Goal: Information Seeking & Learning: Check status

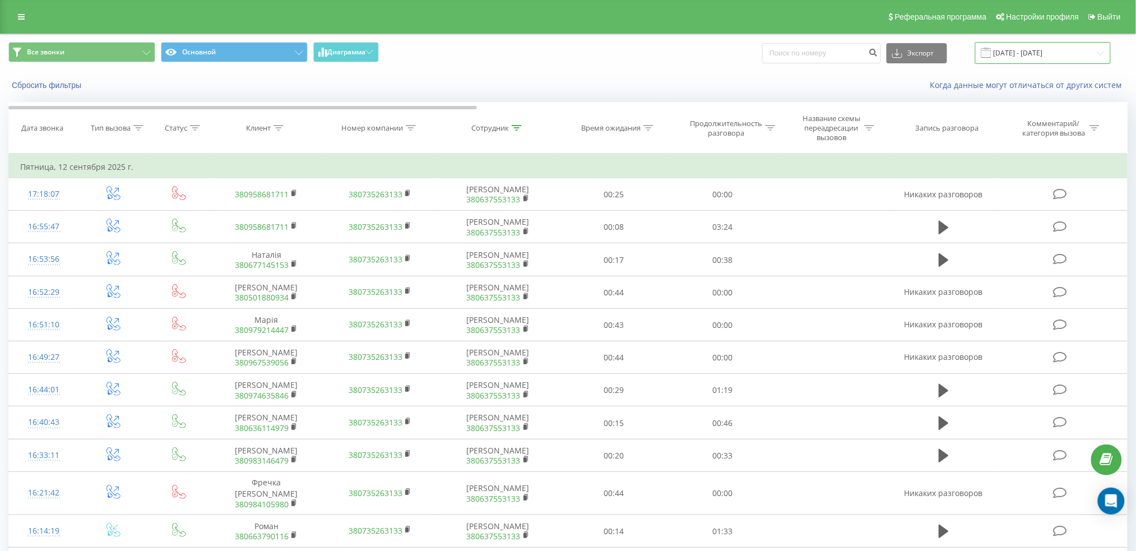
click at [1070, 48] on input "08.09.2025 - 14.09.2025" at bounding box center [1043, 53] width 136 height 22
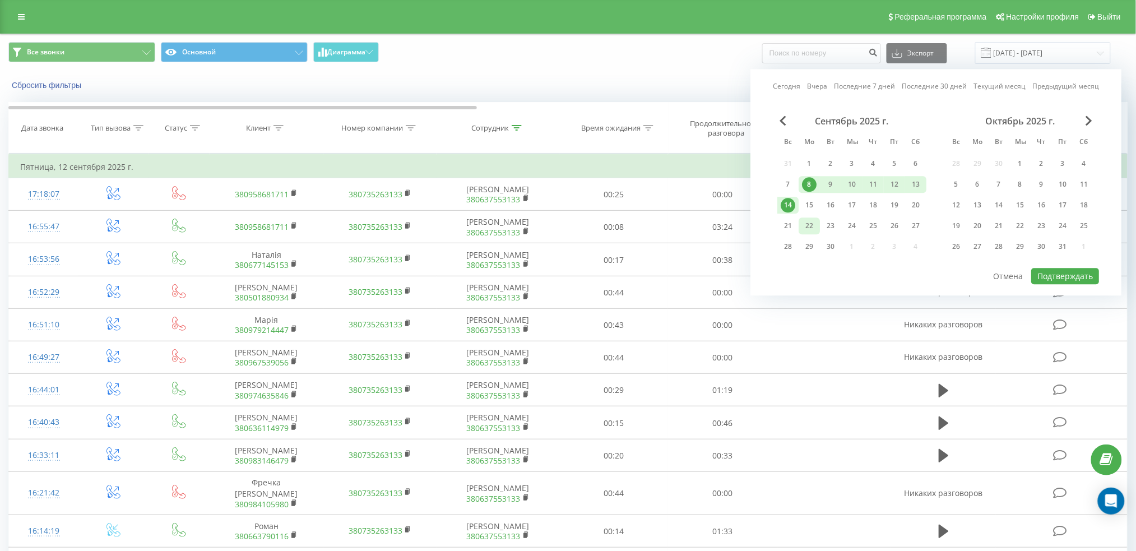
click at [810, 224] on font "22" at bounding box center [809, 226] width 8 height 10
click at [1077, 271] on font "Подтверждать" at bounding box center [1064, 276] width 55 height 11
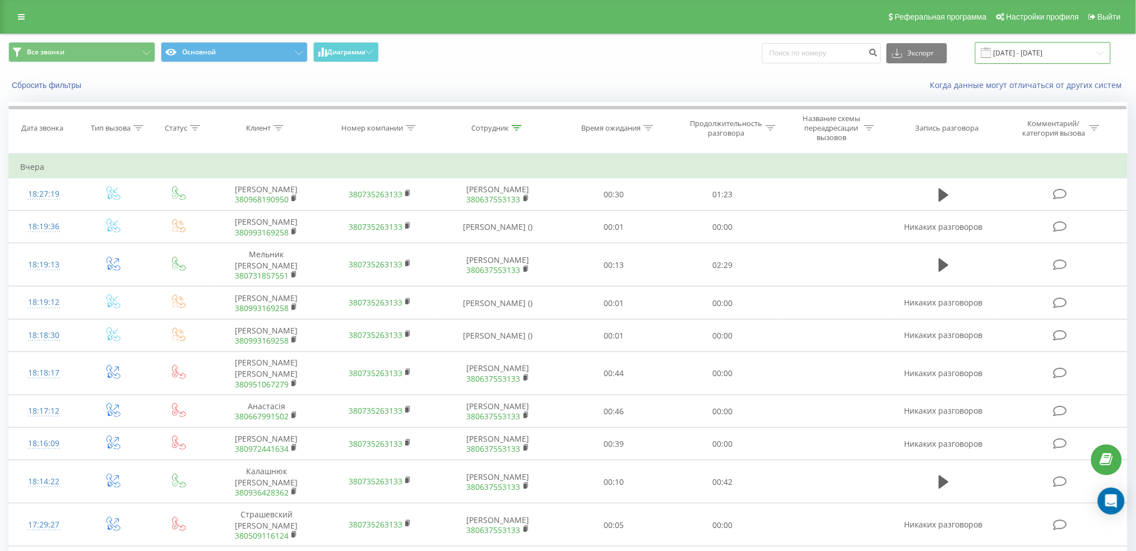
click at [1040, 48] on input "22.09.2025 - 22.09.2025" at bounding box center [1043, 53] width 136 height 22
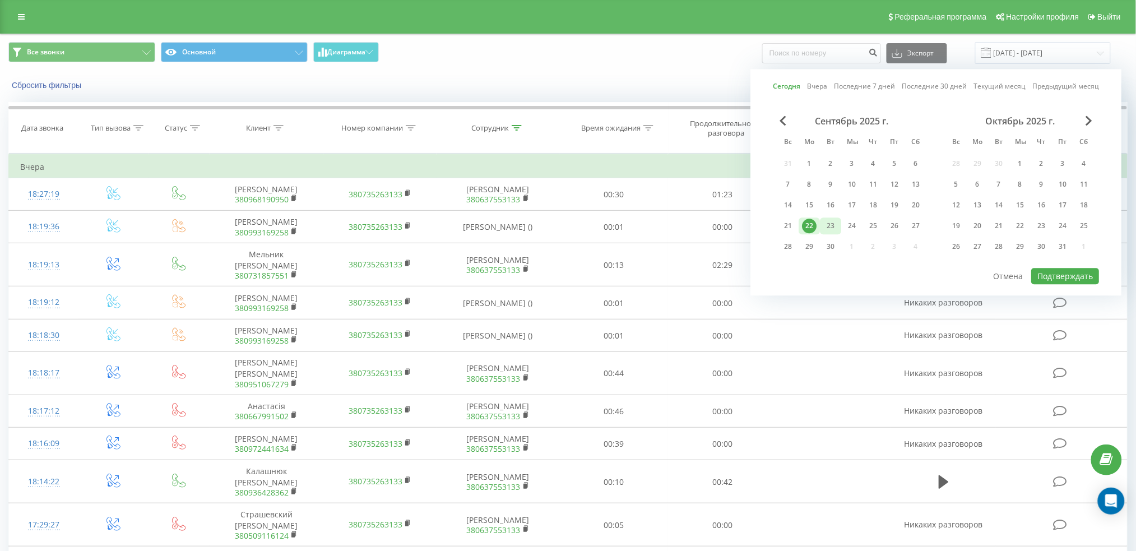
click at [834, 227] on font "23" at bounding box center [830, 226] width 8 height 10
click at [1048, 271] on font "Подтверждать" at bounding box center [1064, 276] width 55 height 11
type input "[DATE] - [DATE]"
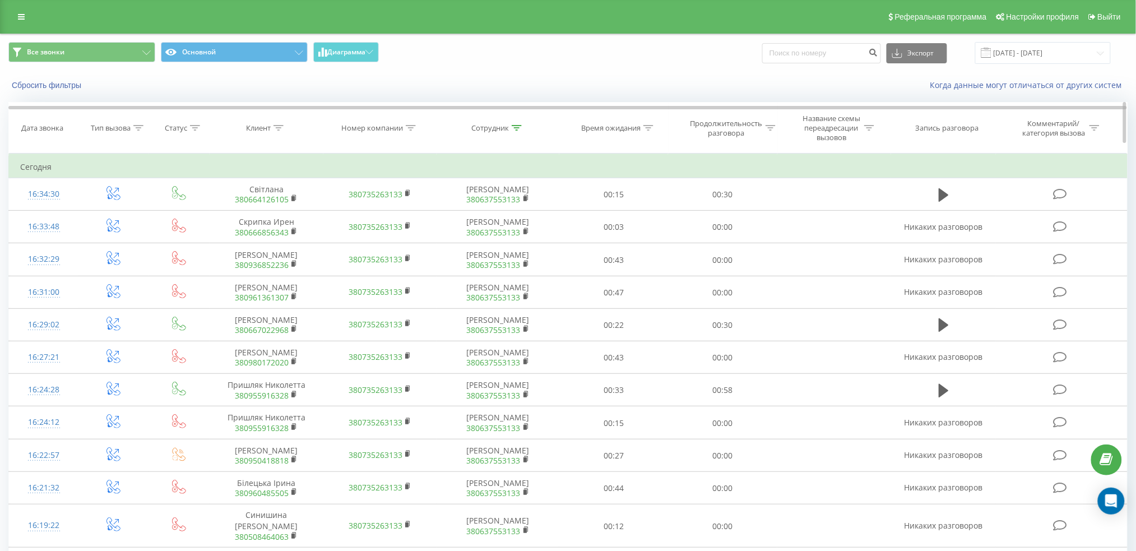
click at [518, 129] on icon at bounding box center [517, 128] width 10 height 6
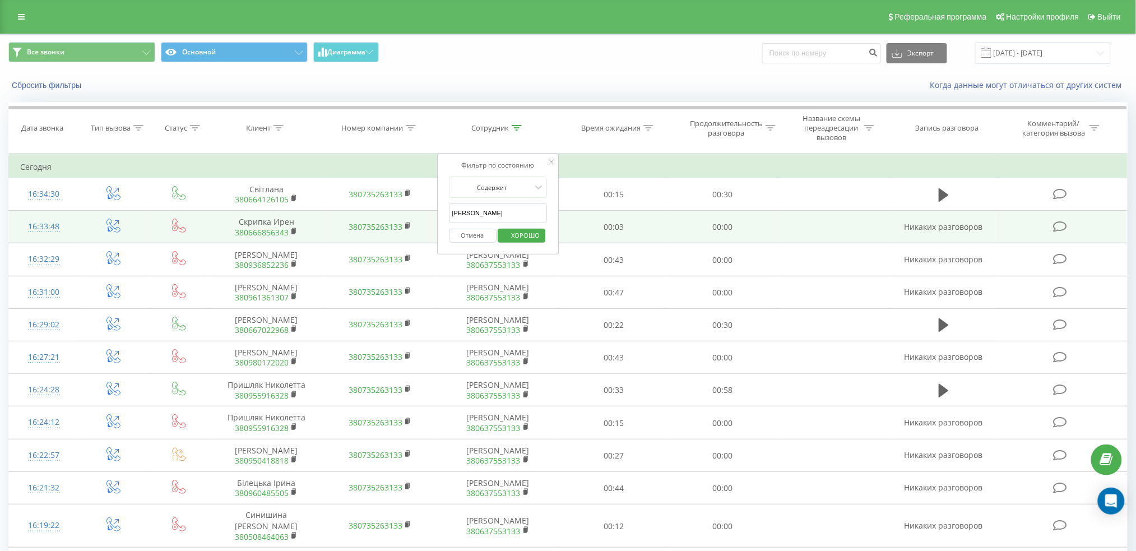
drag, startPoint x: 498, startPoint y: 210, endPoint x: 393, endPoint y: 215, distance: 105.4
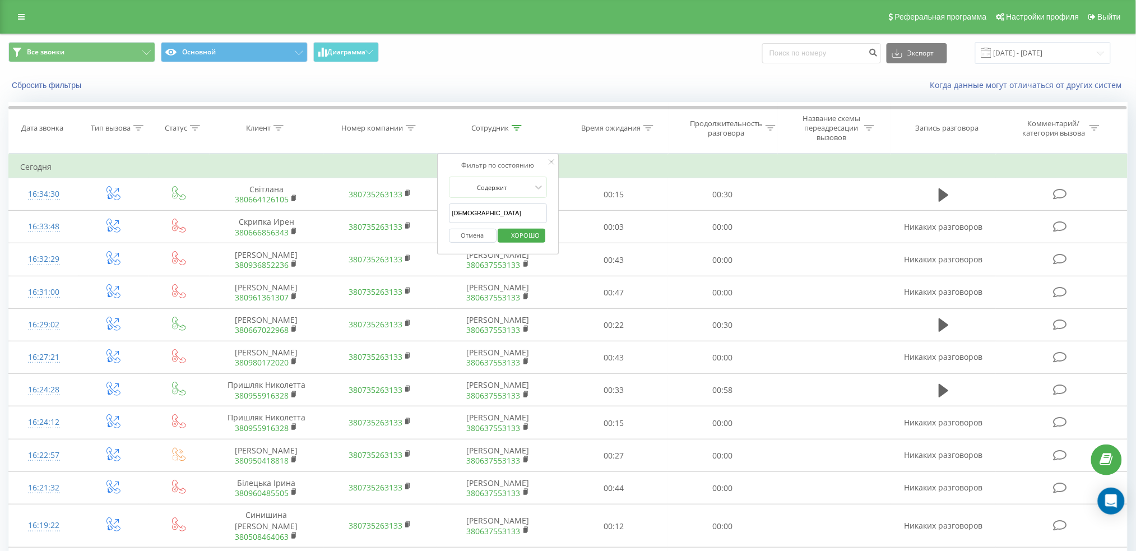
type input "[PERSON_NAME]"
click at [527, 235] on font "ХОРОШО" at bounding box center [526, 235] width 29 height 8
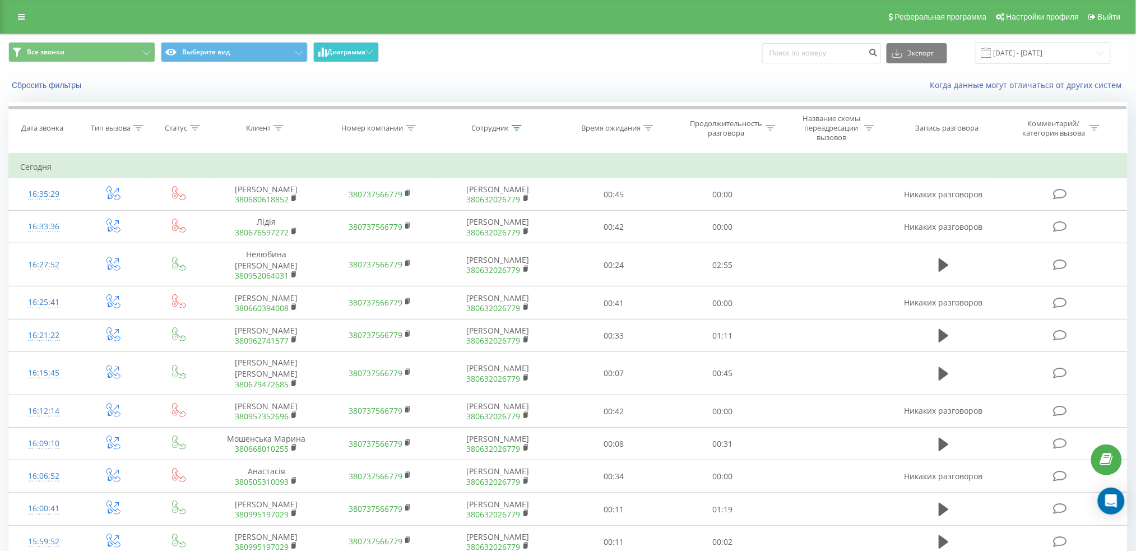
click at [343, 50] on font "Диаграмма" at bounding box center [346, 52] width 38 height 10
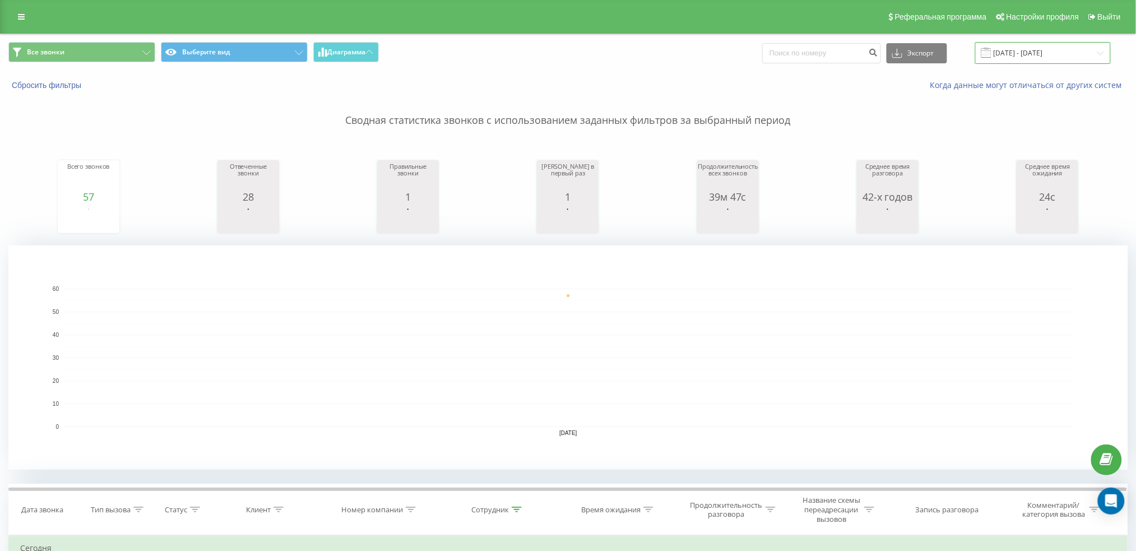
click at [1022, 54] on input "[DATE] - [DATE]" at bounding box center [1043, 53] width 136 height 22
click at [529, 80] on div "Когда данные могут отличаться от других систем" at bounding box center [780, 85] width 709 height 11
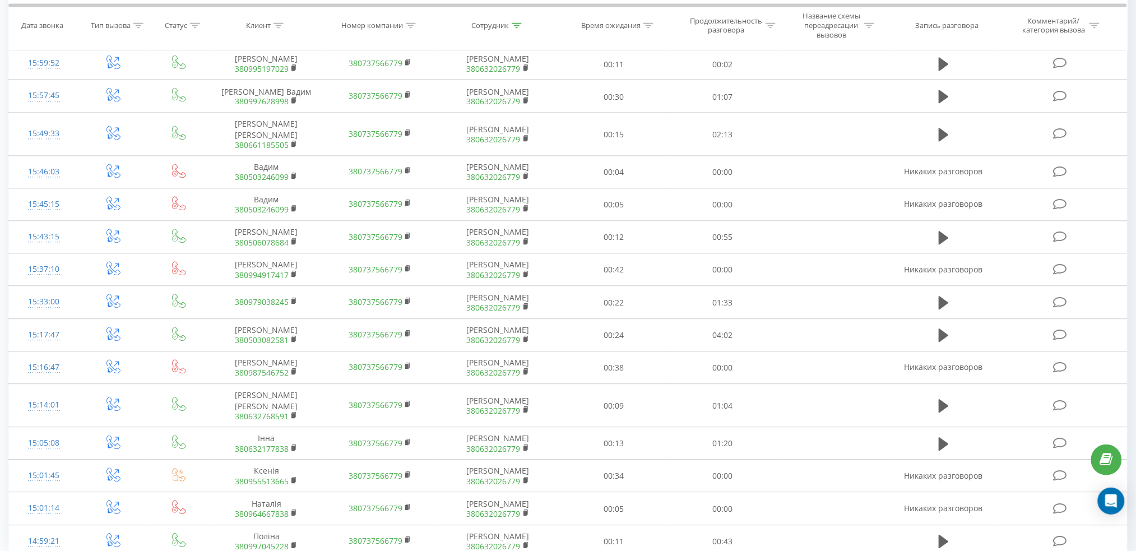
scroll to position [866, 0]
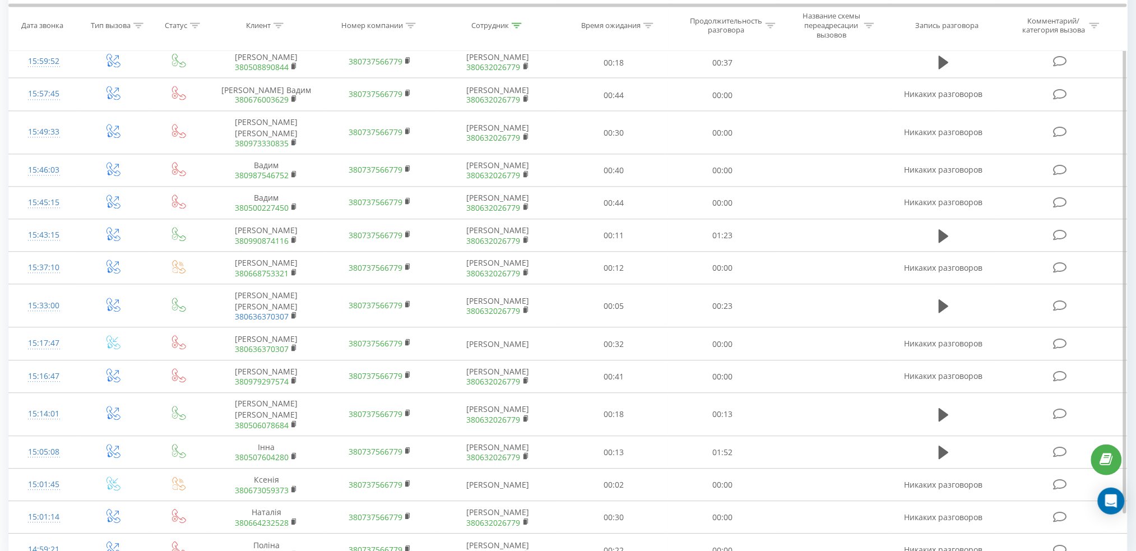
scroll to position [866, 0]
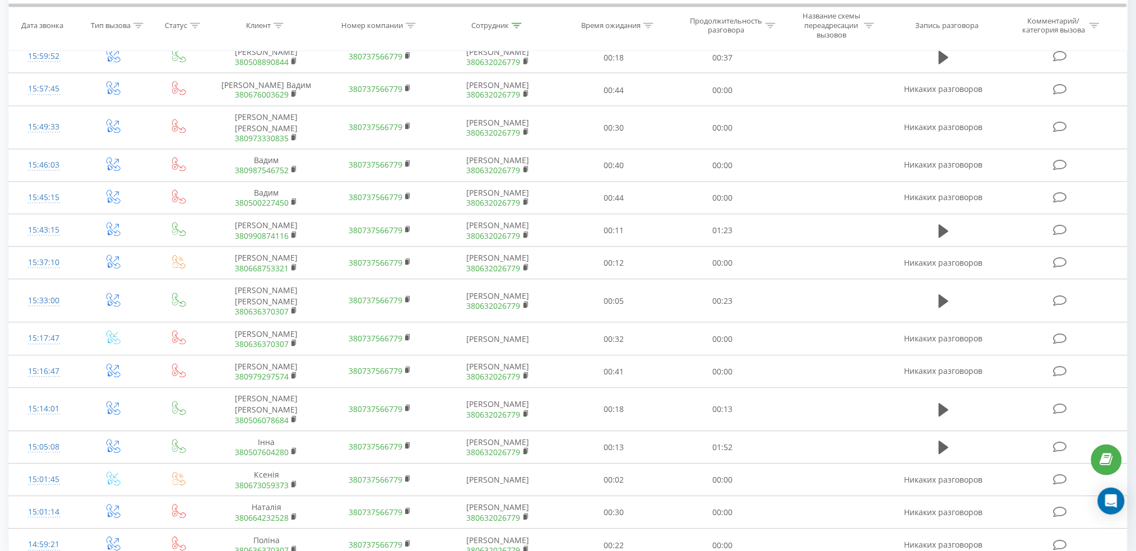
drag, startPoint x: 1045, startPoint y: 536, endPoint x: 949, endPoint y: 503, distance: 102.4
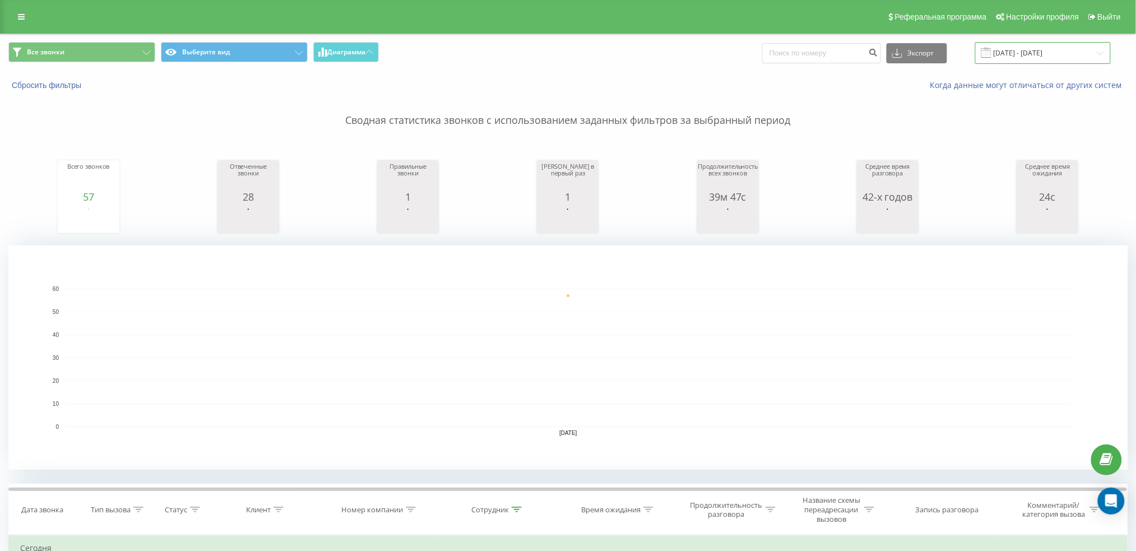
click at [1024, 52] on input "[DATE] - [DATE]" at bounding box center [1043, 53] width 136 height 22
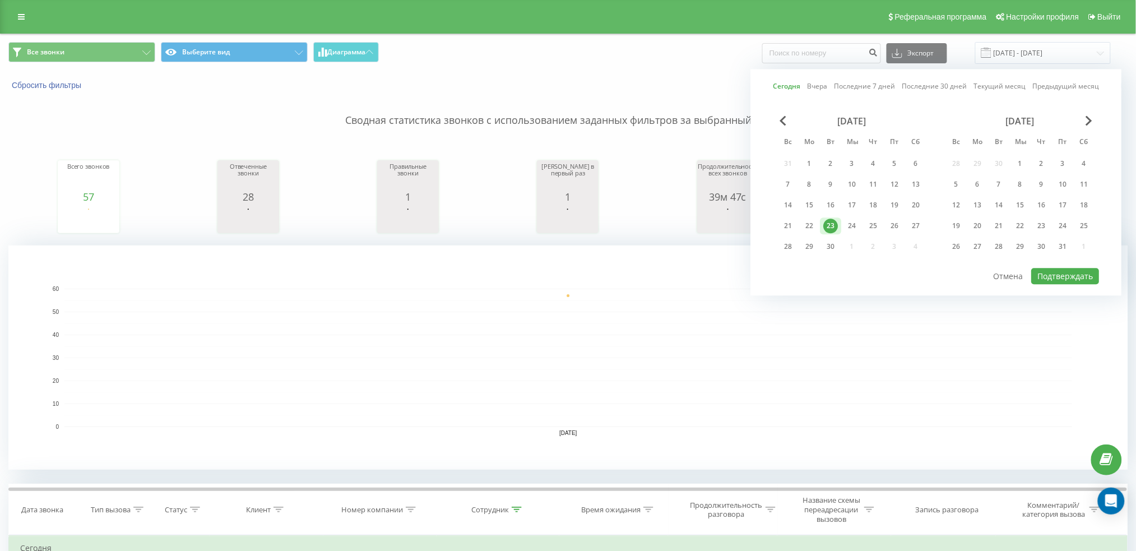
click at [834, 222] on font "23" at bounding box center [830, 226] width 8 height 10
drag, startPoint x: 1086, startPoint y: 273, endPoint x: 1069, endPoint y: 281, distance: 18.8
click at [1085, 274] on font "Подтверждать" at bounding box center [1064, 276] width 55 height 11
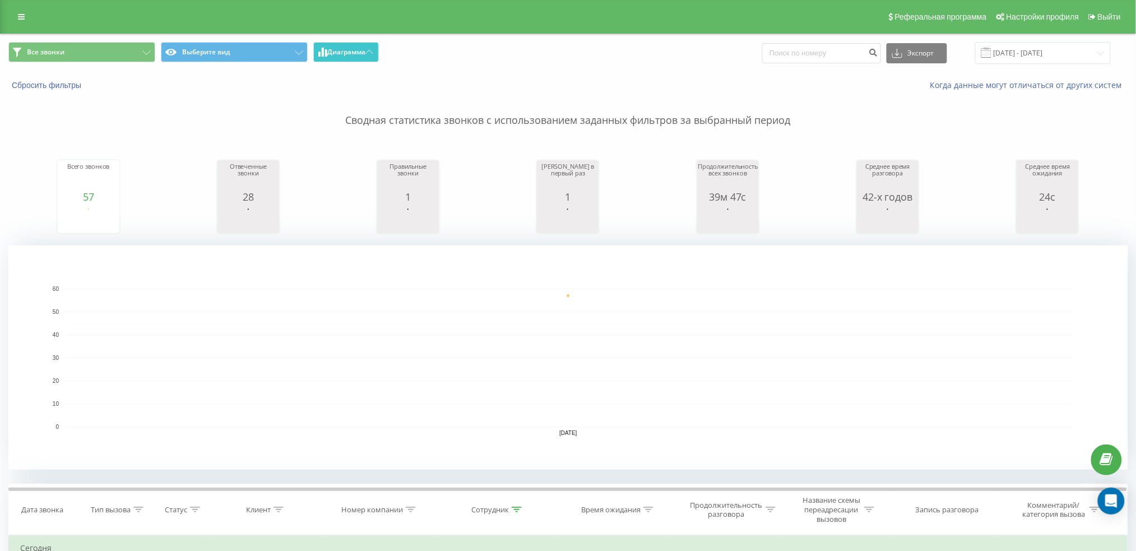
click at [366, 57] on button "Диаграмма" at bounding box center [346, 52] width 66 height 20
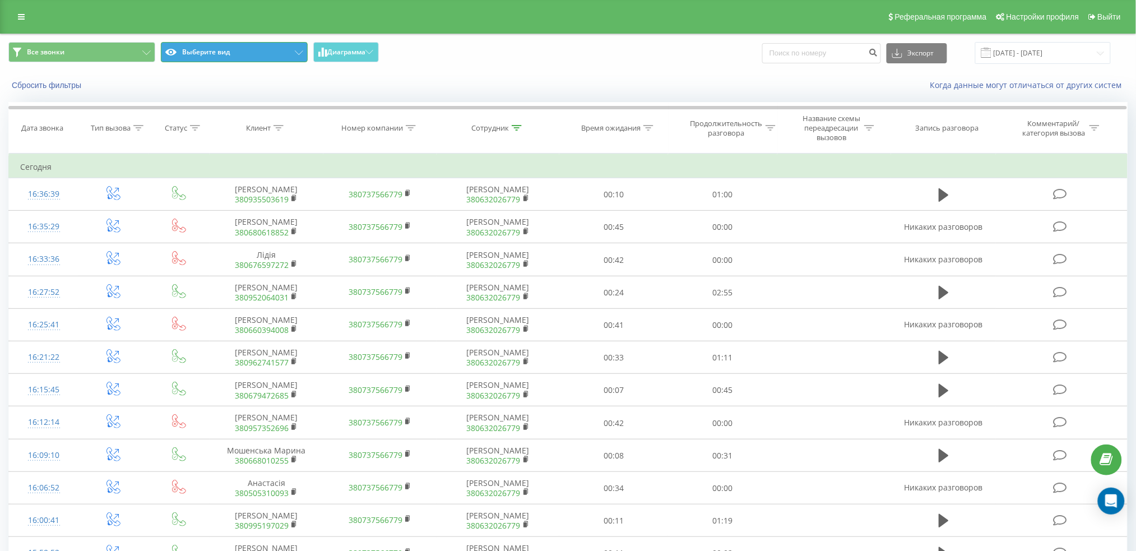
click at [284, 57] on button "Выберите вид" at bounding box center [234, 52] width 147 height 20
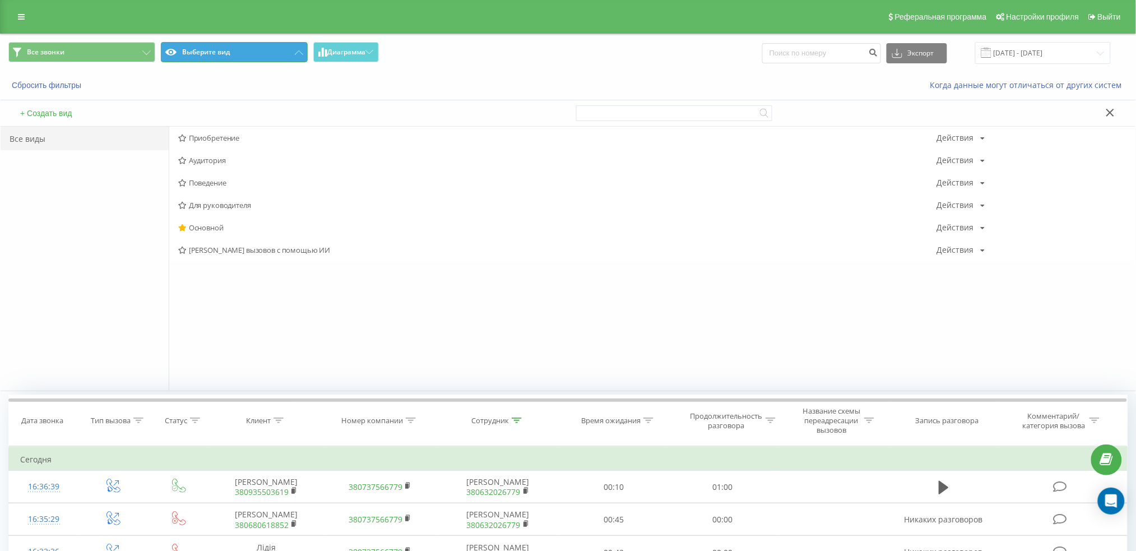
click at [284, 57] on button "Выберите вид" at bounding box center [234, 52] width 147 height 20
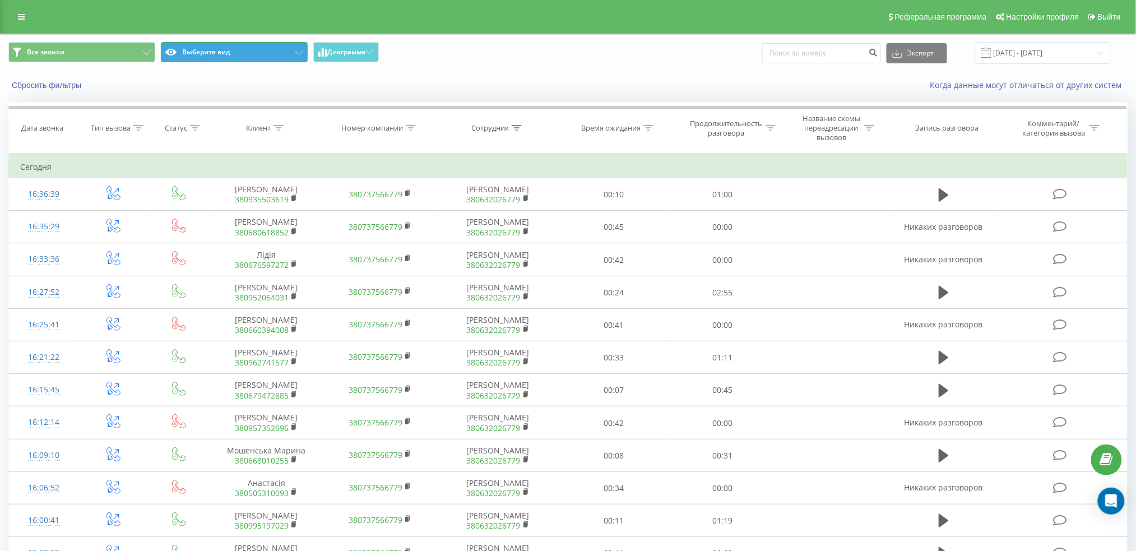
click at [284, 57] on button "Выберите вид" at bounding box center [234, 52] width 147 height 20
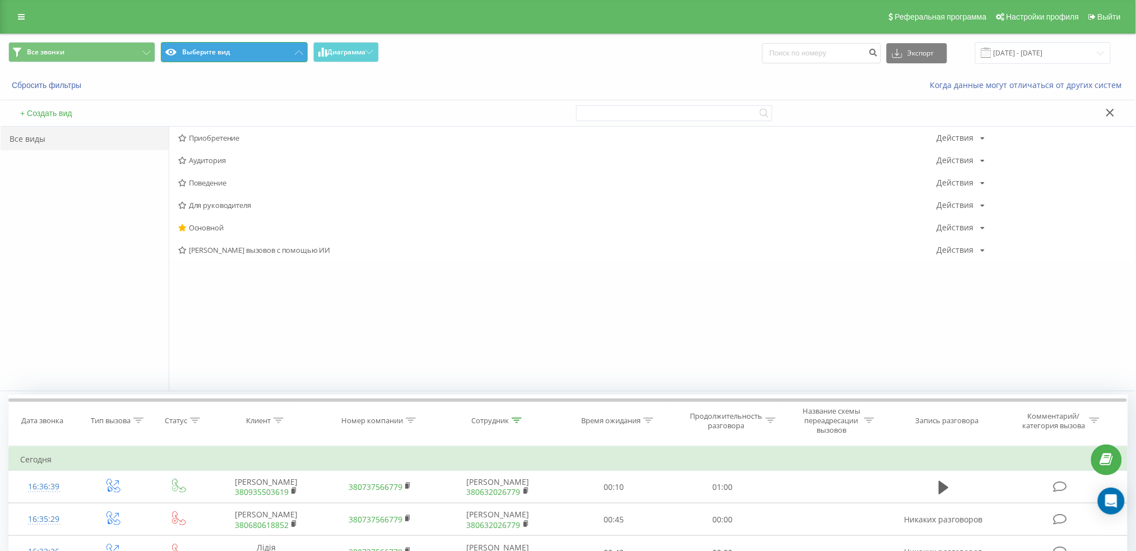
click at [284, 57] on button "Выберите вид" at bounding box center [234, 52] width 147 height 20
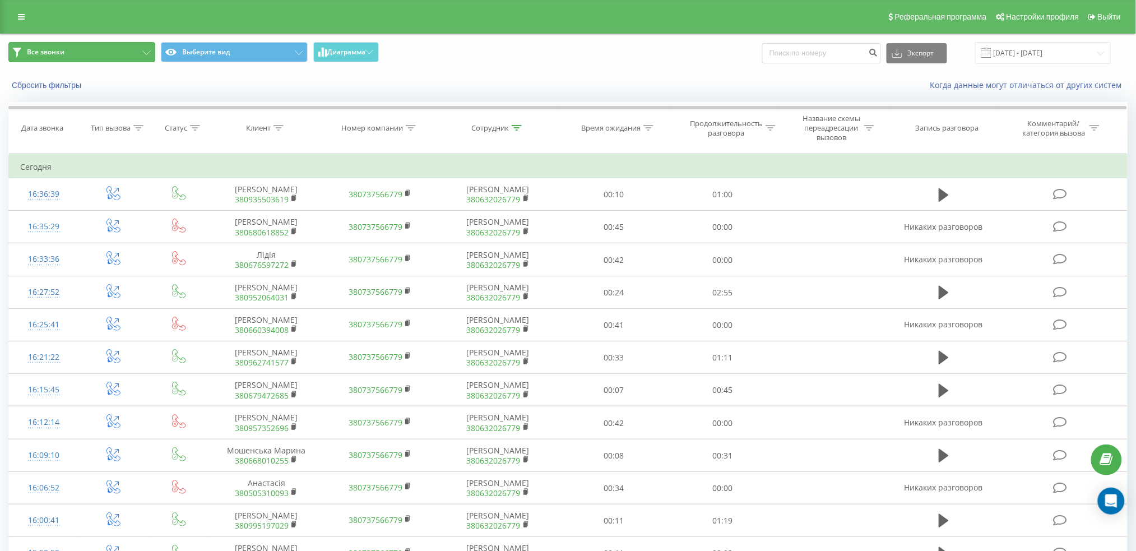
click at [136, 47] on button "Все звонки" at bounding box center [81, 52] width 147 height 20
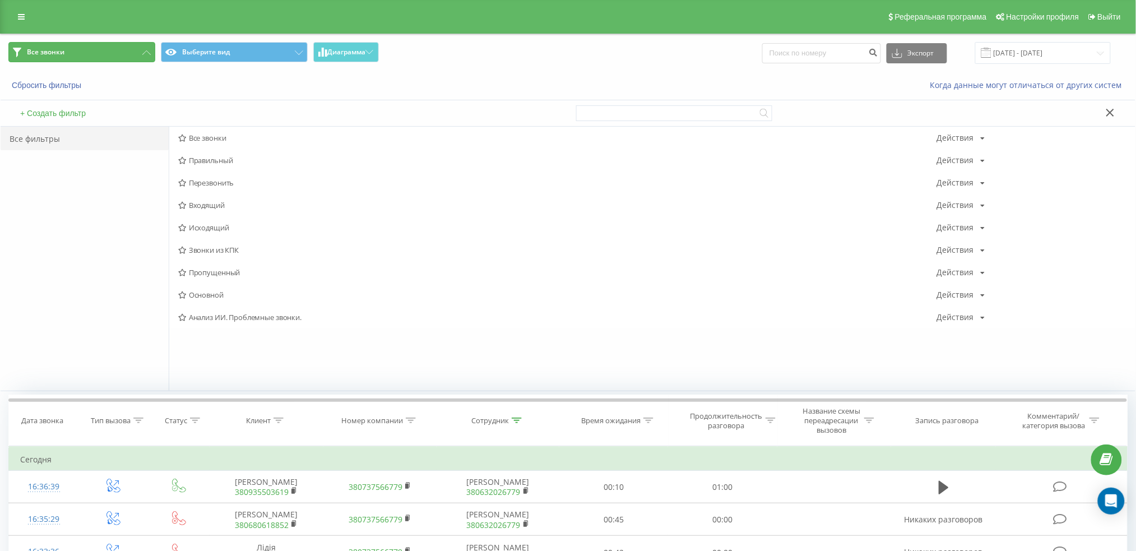
click at [136, 47] on button "Все звонки" at bounding box center [81, 52] width 147 height 20
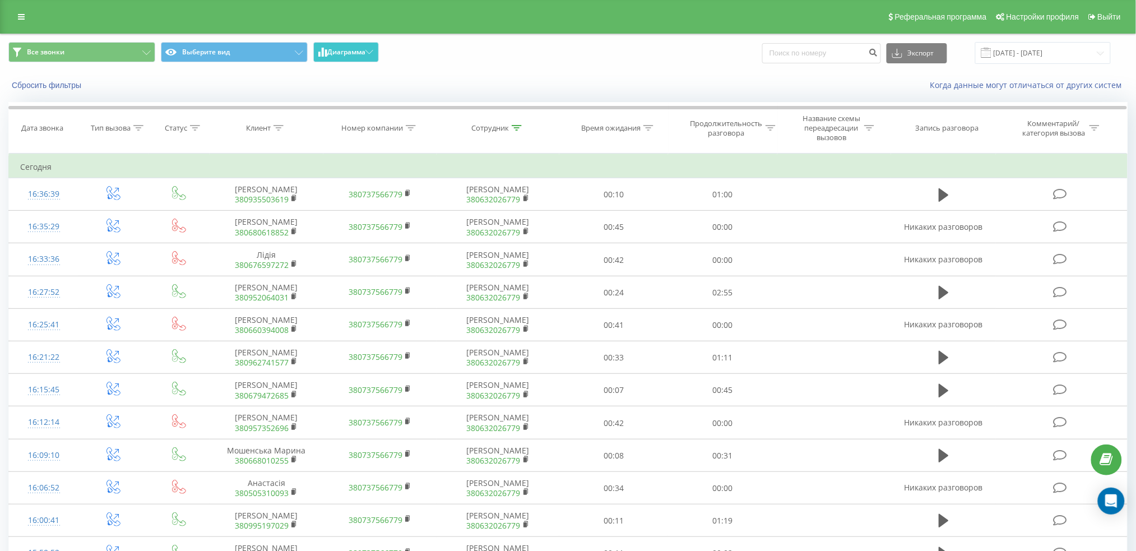
click at [334, 50] on font "Диаграмма" at bounding box center [346, 52] width 38 height 10
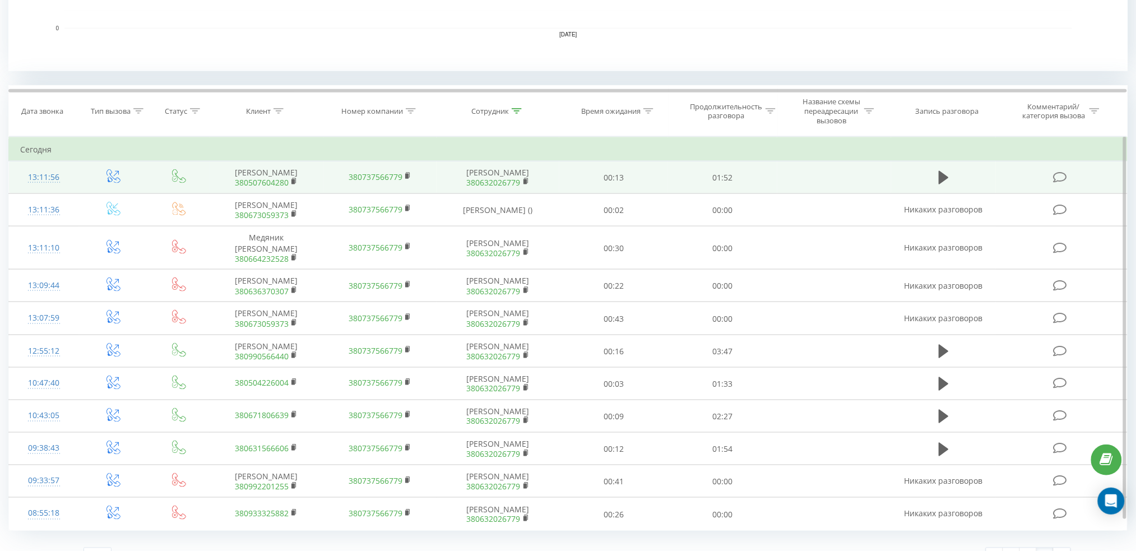
scroll to position [409, 0]
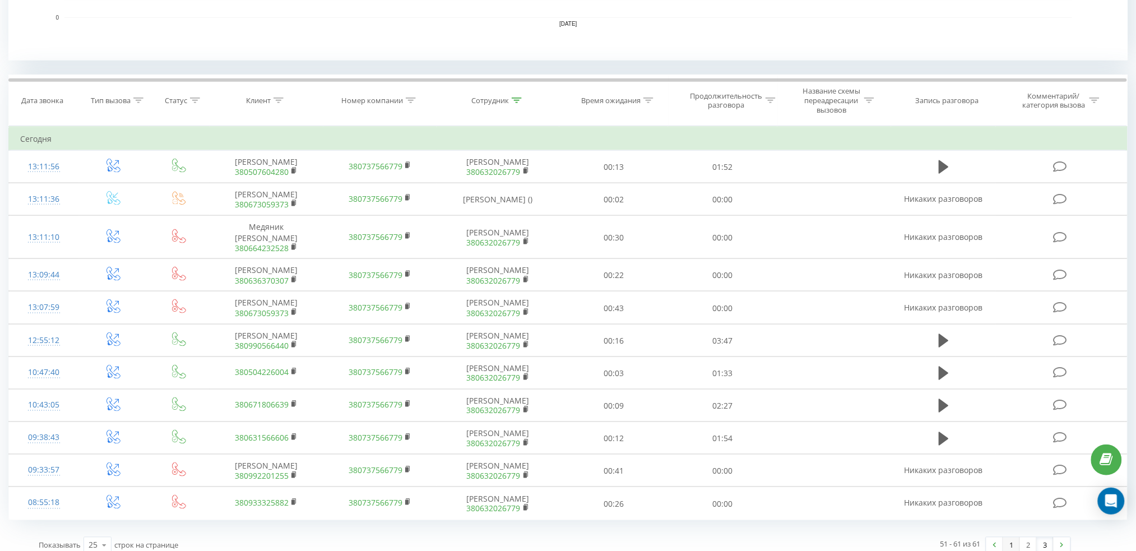
click at [1010, 540] on font "1" at bounding box center [1012, 545] width 4 height 10
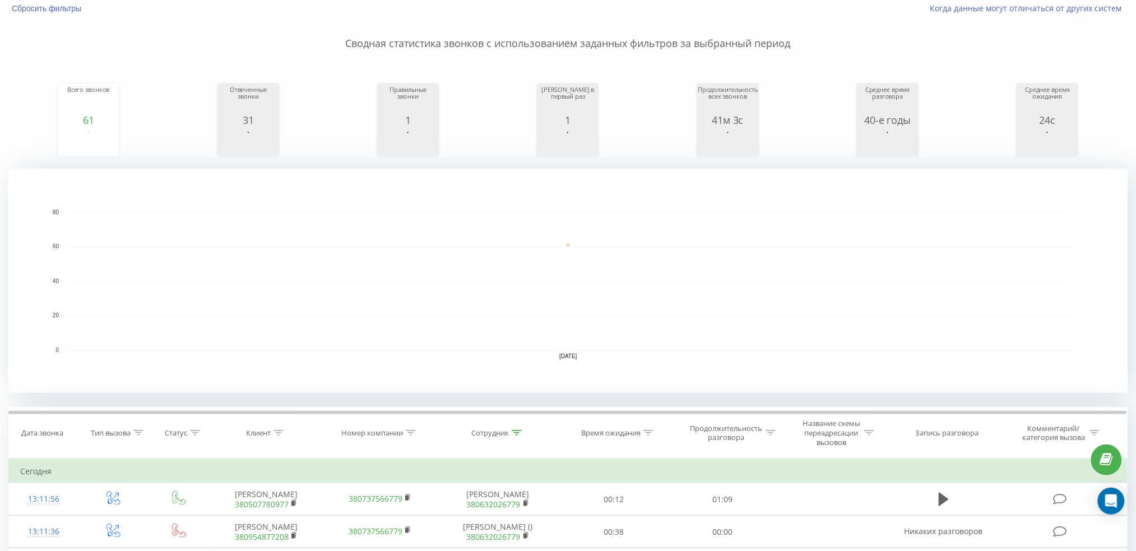
scroll to position [36, 0]
